Goal: Information Seeking & Learning: Learn about a topic

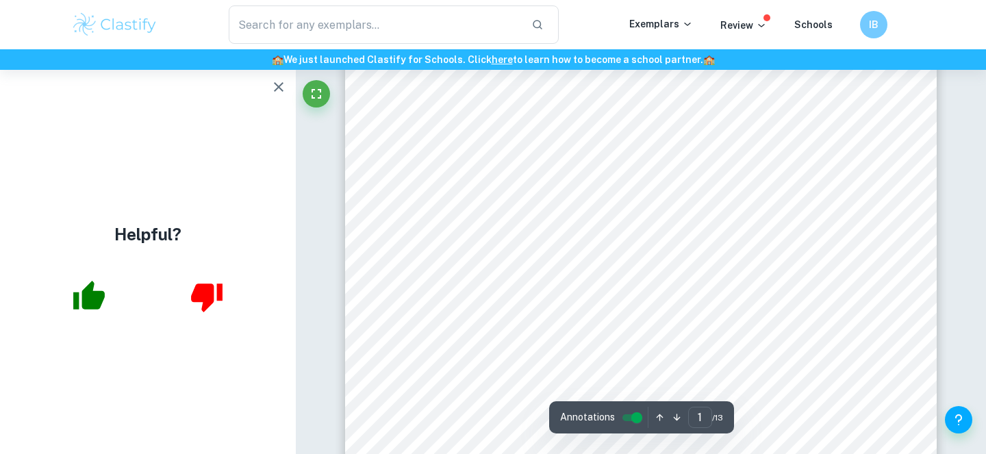
scroll to position [62, 0]
click at [275, 88] on icon "button" at bounding box center [278, 87] width 16 height 16
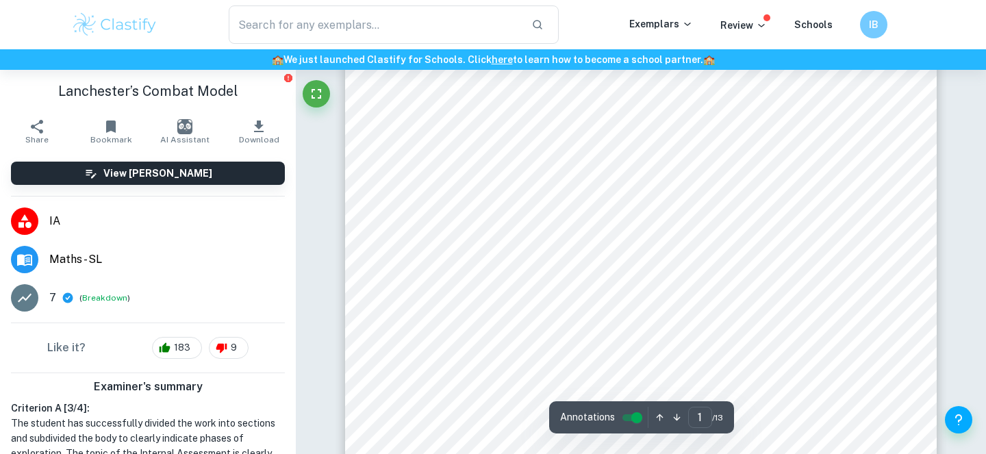
type input "2"
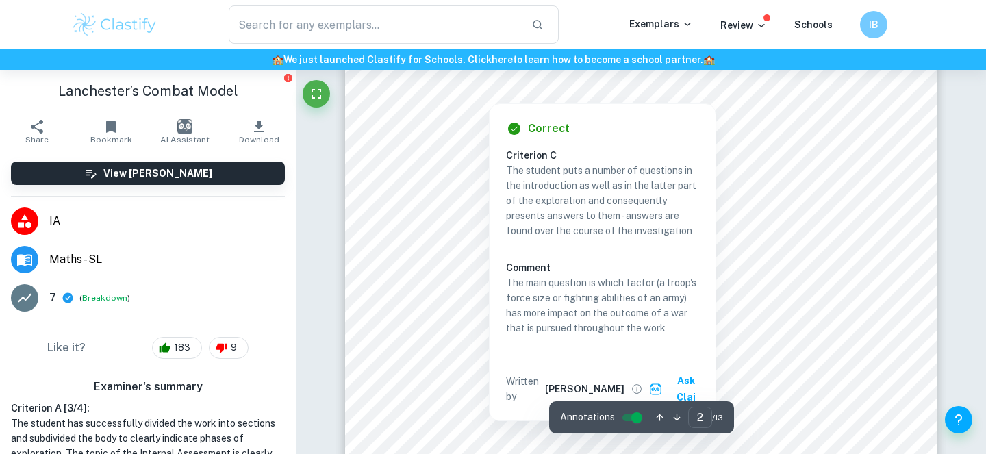
scroll to position [1112, 0]
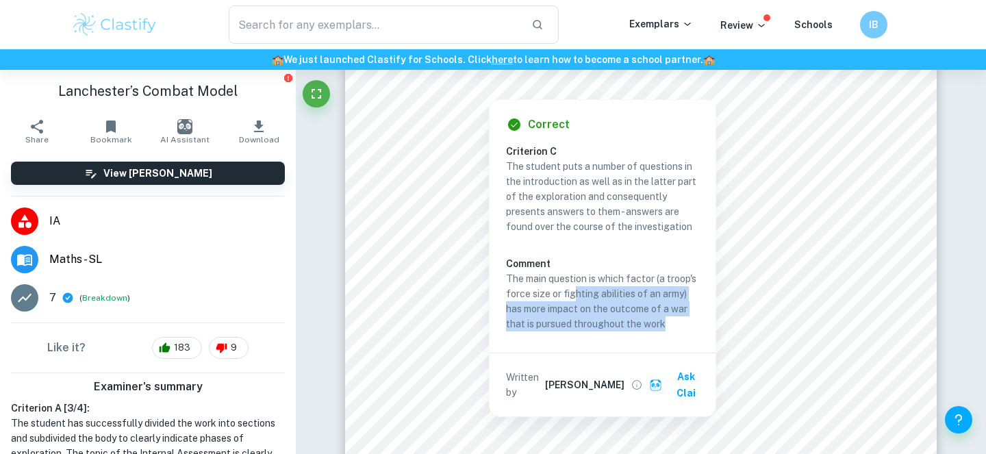
drag, startPoint x: 574, startPoint y: 293, endPoint x: 665, endPoint y: 321, distance: 95.3
click at [665, 321] on p "The main question is which factor (a troop's force size or fighting abilities o…" at bounding box center [602, 301] width 193 height 60
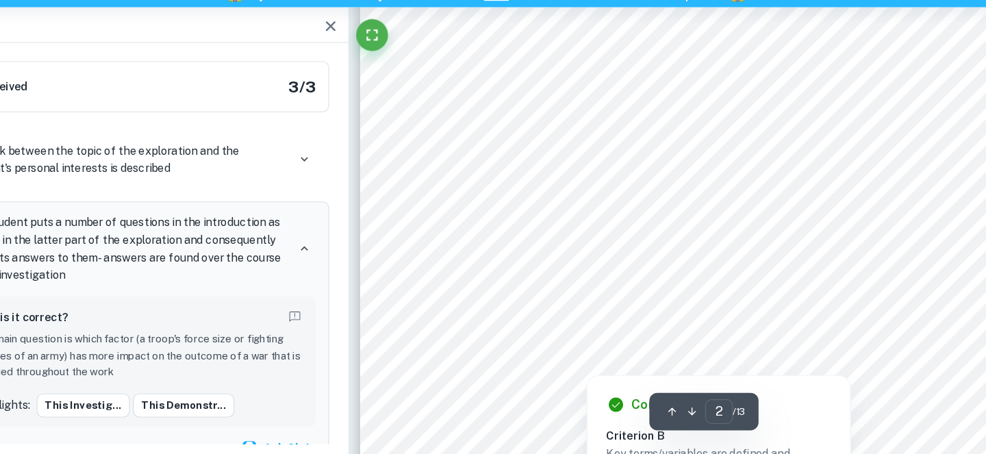
scroll to position [1197, 0]
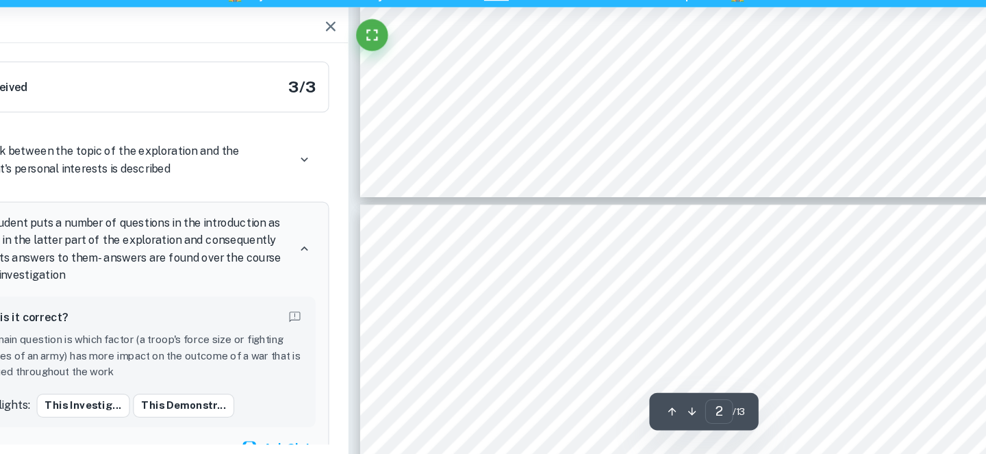
type input "3"
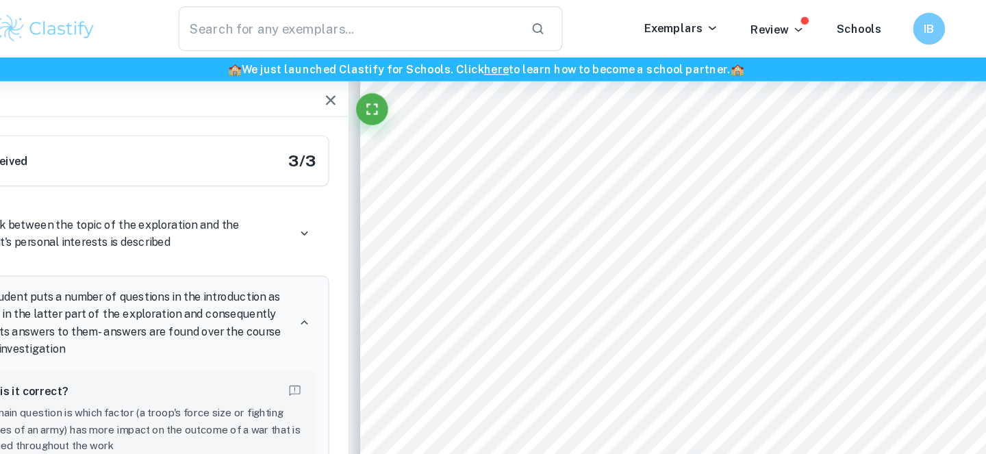
scroll to position [1856, 0]
